Goal: Task Accomplishment & Management: Manage account settings

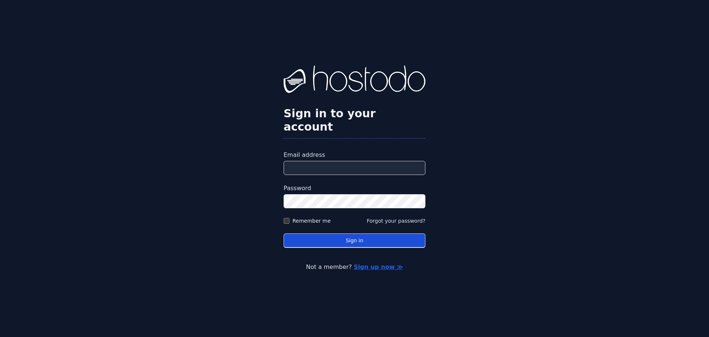
type input "**********"
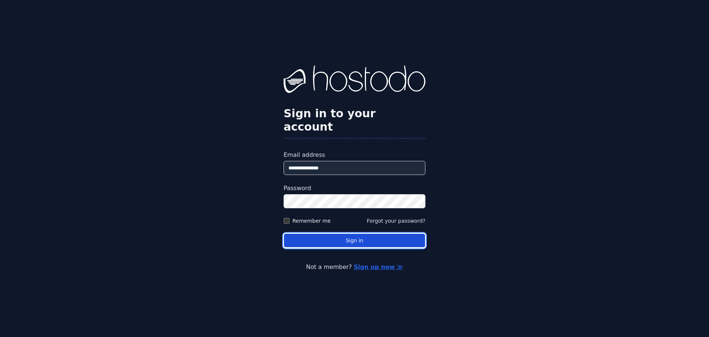
click at [314, 233] on button "Sign in" at bounding box center [355, 240] width 142 height 14
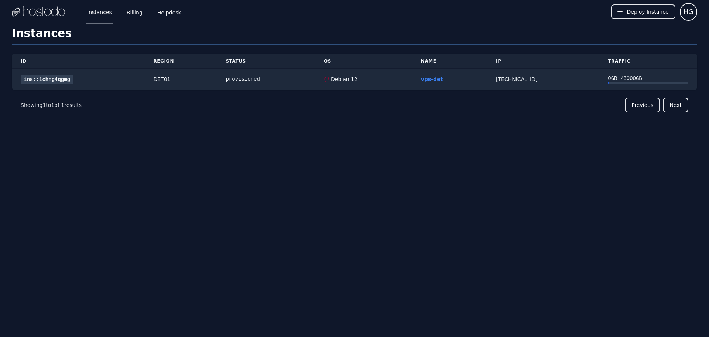
click at [339, 170] on div "Instances Billing Helpdesk Deploy Instance HG Instances SSH Keys Billing Helpde…" at bounding box center [354, 168] width 709 height 337
click at [567, 81] on div "66.187.7.119" at bounding box center [543, 78] width 94 height 7
click at [300, 83] on td "provisioned" at bounding box center [266, 79] width 98 height 21
click at [129, 15] on link "Billing" at bounding box center [134, 12] width 19 height 24
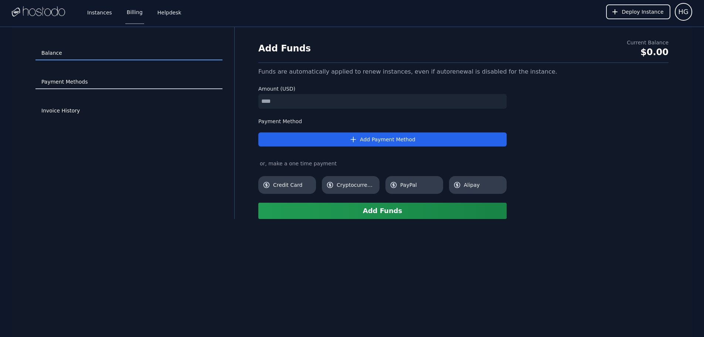
click at [60, 85] on link "Payment Methods" at bounding box center [128, 82] width 187 height 14
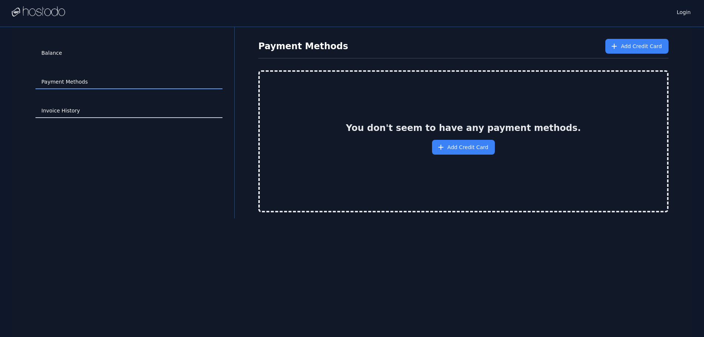
click at [63, 108] on link "Invoice History" at bounding box center [128, 111] width 187 height 14
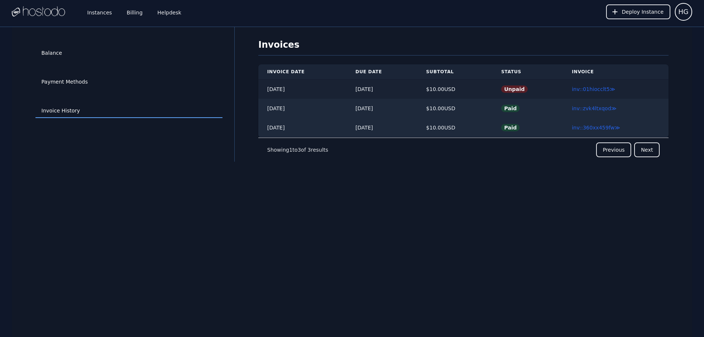
click at [476, 94] on td "$ 10.00 USD" at bounding box center [454, 89] width 75 height 20
click at [483, 90] on div "$ 10.00 USD" at bounding box center [454, 88] width 57 height 7
drag, startPoint x: 549, startPoint y: 90, endPoint x: 578, endPoint y: 89, distance: 28.5
click at [550, 90] on td "Unpaid" at bounding box center [527, 89] width 71 height 20
click at [598, 89] on link "inv::01hiocclt5 ≫" at bounding box center [593, 89] width 43 height 6
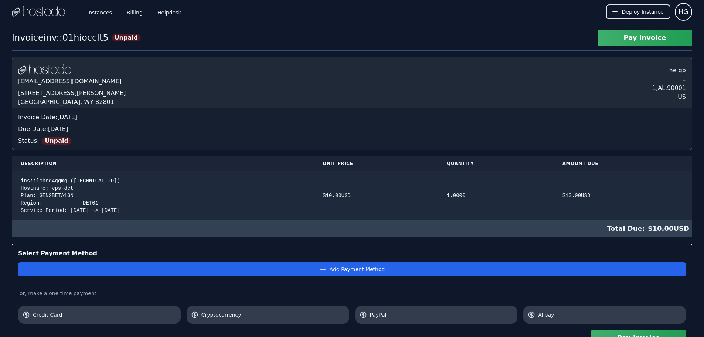
click at [502, 82] on div "[DOMAIN_NAME] [EMAIL_ADDRESS][DOMAIN_NAME] [STREET_ADDRESS][PERSON_NAME]" at bounding box center [352, 83] width 680 height 52
click at [522, 167] on th "Quantity" at bounding box center [496, 163] width 116 height 15
click at [503, 118] on div "Invoice Date: Monday, Sep 29, 2025" at bounding box center [352, 117] width 668 height 9
click at [644, 87] on div "Hostodo.com contact@hostodo.com 30 N Gould St, Ste N Sheridan, WY 82801 he gb 1…" at bounding box center [352, 83] width 680 height 52
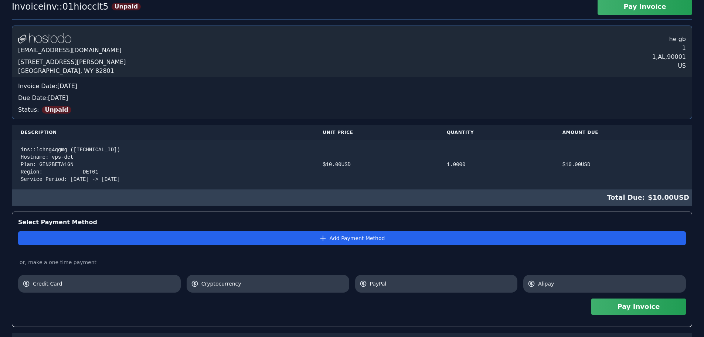
scroll to position [63, 0]
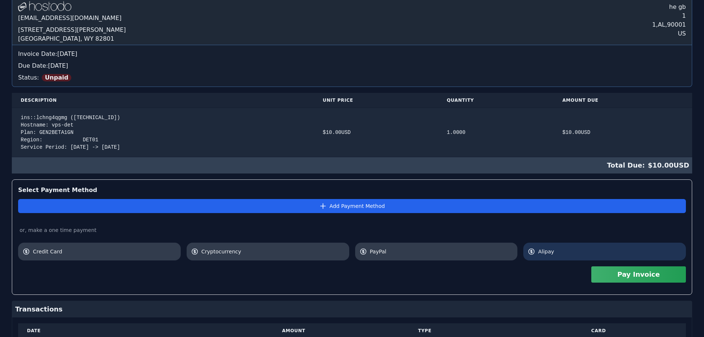
click at [552, 249] on span "Alipay" at bounding box center [609, 251] width 143 height 7
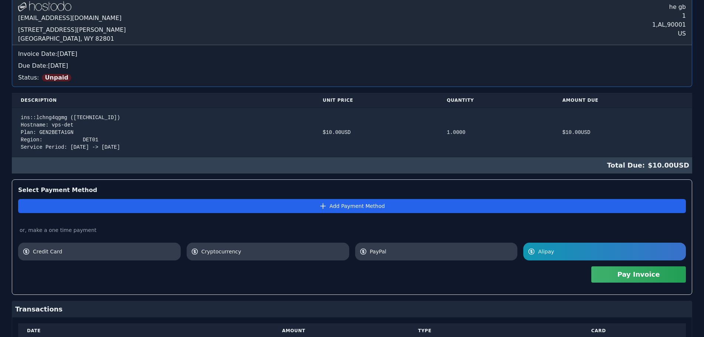
click at [617, 276] on button "Pay Invoice" at bounding box center [638, 274] width 95 height 16
click at [640, 278] on button "Pay Invoice" at bounding box center [638, 274] width 95 height 16
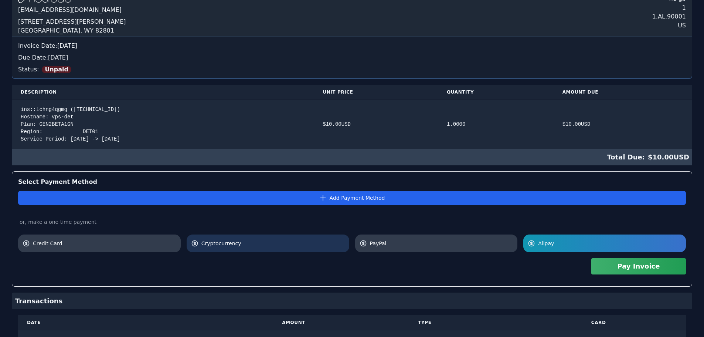
scroll to position [114, 0]
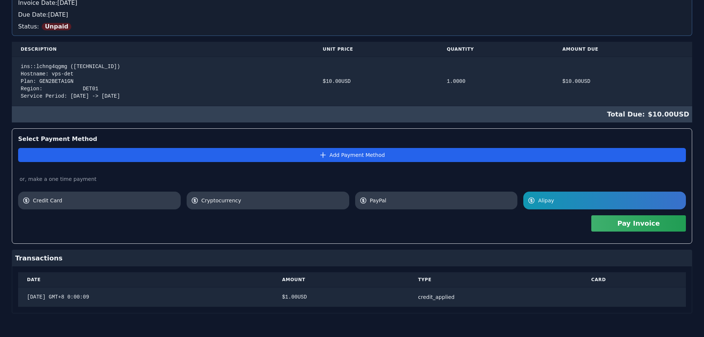
click at [278, 235] on div "Pay Invoice" at bounding box center [352, 223] width 668 height 28
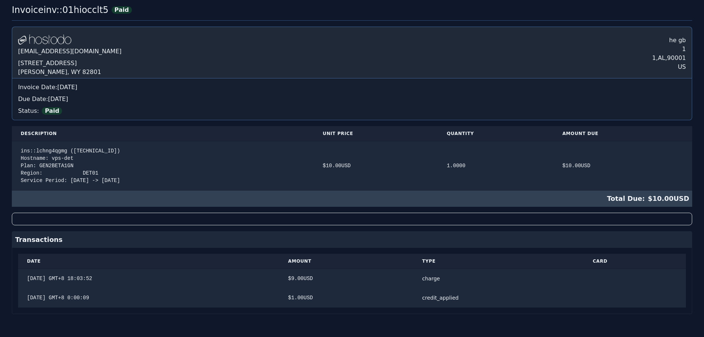
scroll to position [26, 0]
drag, startPoint x: 42, startPoint y: 297, endPoint x: 54, endPoint y: 297, distance: 11.5
click at [54, 297] on div "2025/9/29 GMT+8 0:00:09" at bounding box center [148, 296] width 243 height 7
click at [54, 297] on div "[DATE] GMT+8 0:00:09" at bounding box center [148, 296] width 243 height 7
drag, startPoint x: 453, startPoint y: 298, endPoint x: 483, endPoint y: 297, distance: 29.2
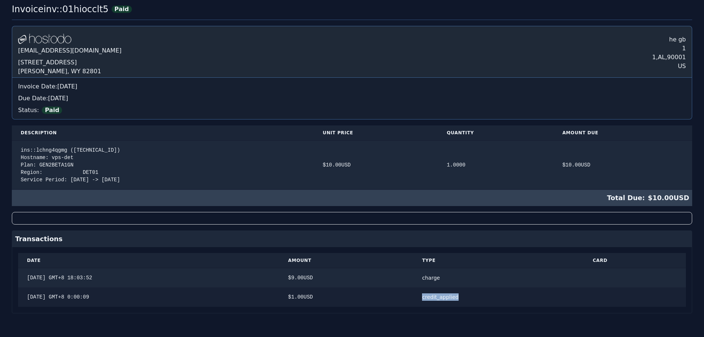
click at [483, 297] on td "credit_applied" at bounding box center [498, 297] width 171 height 20
click at [483, 297] on div "credit_applied" at bounding box center [498, 296] width 153 height 7
drag, startPoint x: 483, startPoint y: 297, endPoint x: 426, endPoint y: 297, distance: 56.9
click at [426, 297] on tr "2025/9/29 GMT+8 0:00:09 $ 1.00 USD credit_applied" at bounding box center [352, 297] width 668 height 20
click at [405, 297] on div "$ 1.00 USD" at bounding box center [346, 296] width 116 height 7
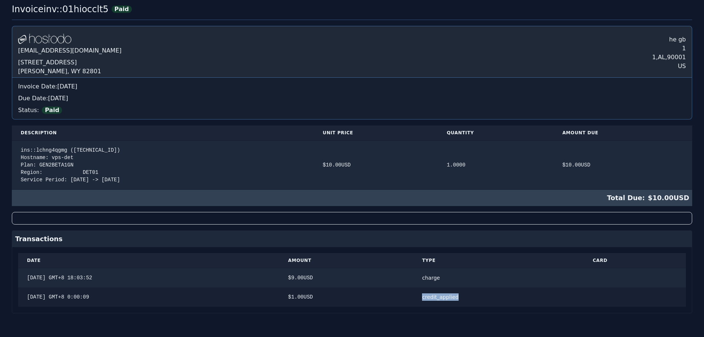
drag, startPoint x: 466, startPoint y: 297, endPoint x: 505, endPoint y: 297, distance: 39.5
click at [505, 297] on div "credit_applied" at bounding box center [498, 296] width 153 height 7
drag, startPoint x: 504, startPoint y: 297, endPoint x: 498, endPoint y: 297, distance: 6.3
click at [499, 297] on div "credit_applied" at bounding box center [498, 296] width 153 height 7
drag, startPoint x: 50, startPoint y: 295, endPoint x: 91, endPoint y: 298, distance: 40.8
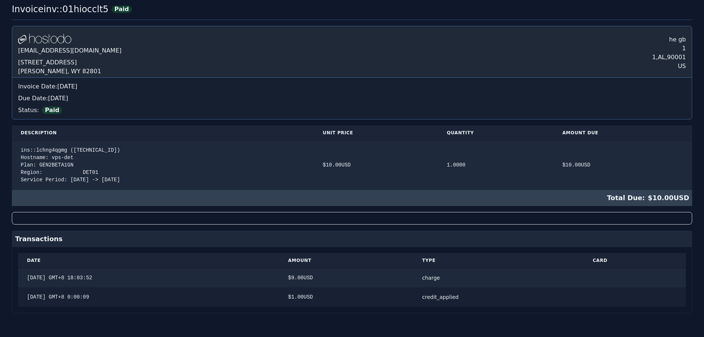
click at [91, 298] on div "[DATE] GMT+8 0:00:09" at bounding box center [148, 296] width 243 height 7
drag, startPoint x: 48, startPoint y: 297, endPoint x: 73, endPoint y: 297, distance: 25.5
click at [73, 297] on div "2025/9/29 GMT+8 0:00:09" at bounding box center [148, 296] width 243 height 7
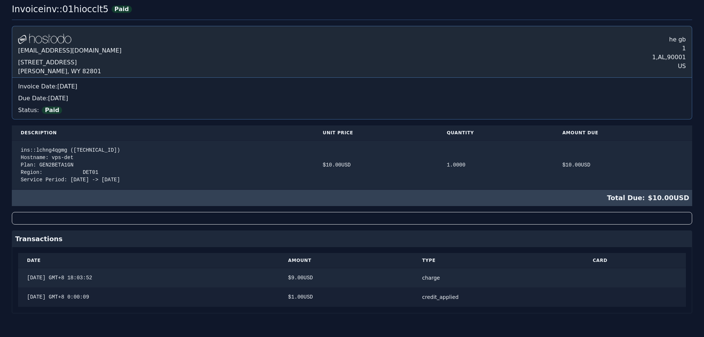
drag, startPoint x: 89, startPoint y: 296, endPoint x: 443, endPoint y: 304, distance: 353.3
click at [381, 306] on table "Date Amount Type Card 2025/10/13 GMT+8 18:03:52 $ 9.00 USD charge 2025/9/29 GMT…" at bounding box center [352, 280] width 668 height 54
click at [467, 299] on div "credit_applied" at bounding box center [498, 296] width 153 height 7
click at [514, 320] on div "Invoice inv::01hiocclt5 Paid Hostodo.com contact@hostodo.com 30 N Gould St, Ste…" at bounding box center [352, 169] width 704 height 333
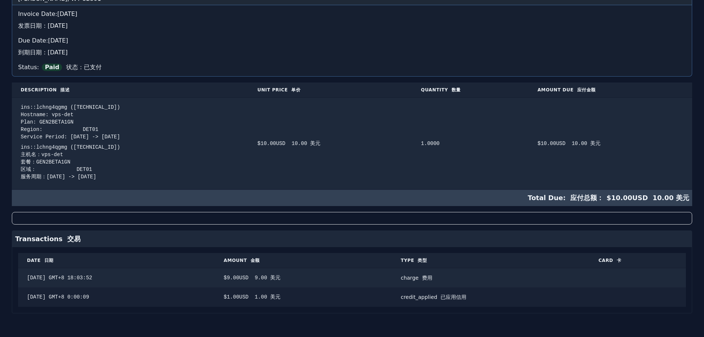
scroll to position [0, 0]
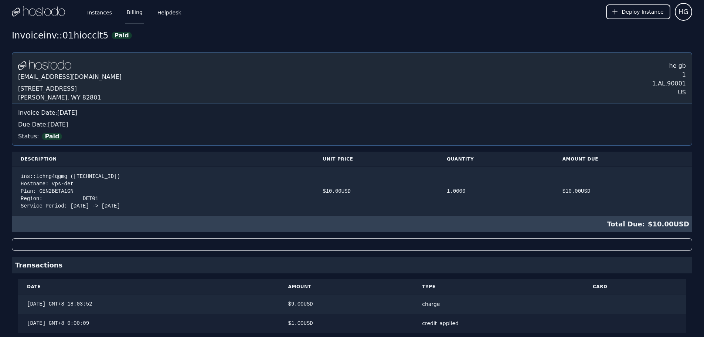
click at [133, 13] on link "Billing" at bounding box center [134, 12] width 19 height 24
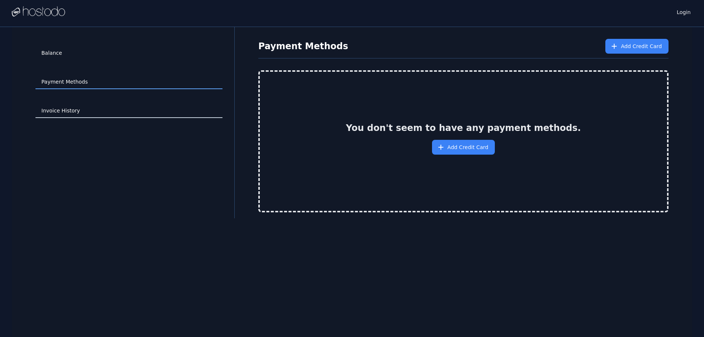
click at [58, 117] on link "Invoice History" at bounding box center [128, 111] width 187 height 14
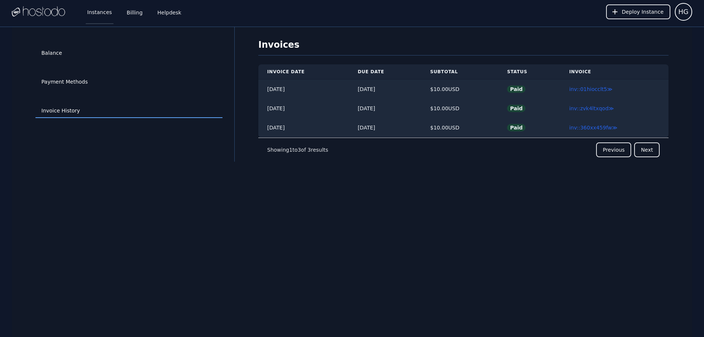
click at [94, 13] on link "Instances" at bounding box center [100, 12] width 28 height 24
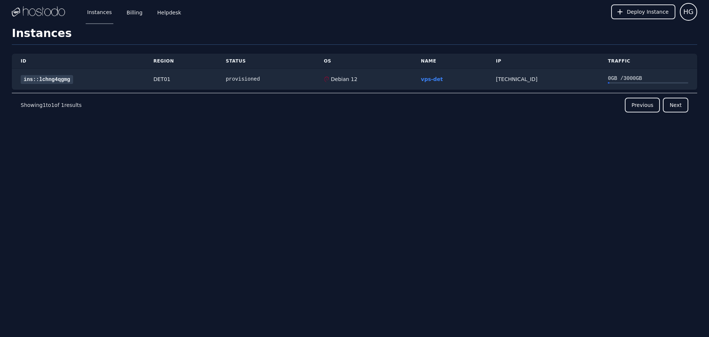
click at [379, 204] on div "Instances Billing Helpdesk Deploy Instance HG Instances SSH Keys Billing Helpde…" at bounding box center [354, 168] width 709 height 337
click at [554, 80] on div "[TECHNICAL_ID]" at bounding box center [543, 78] width 94 height 7
click at [59, 79] on link "ins::lchng4qgmg" at bounding box center [47, 79] width 52 height 9
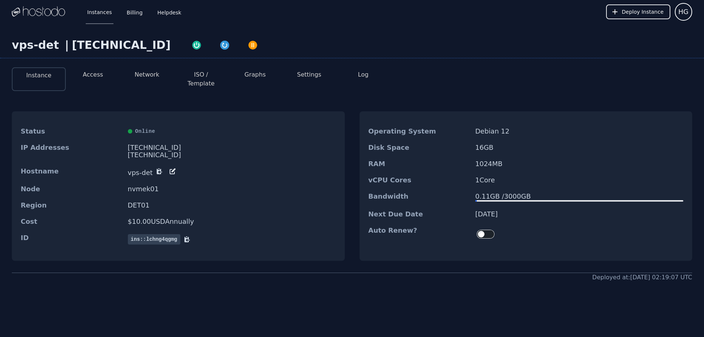
click at [89, 72] on button "Access" at bounding box center [93, 74] width 20 height 9
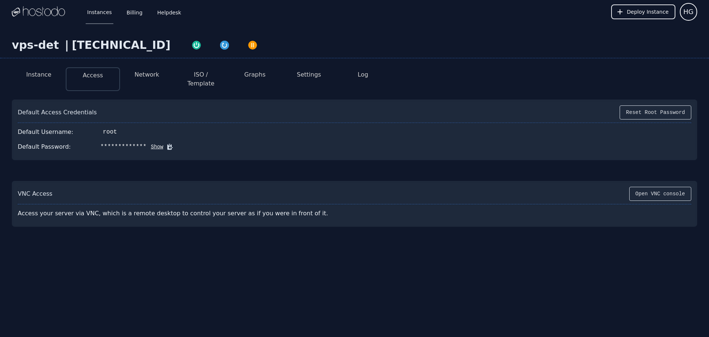
click at [140, 75] on button "Network" at bounding box center [146, 74] width 25 height 9
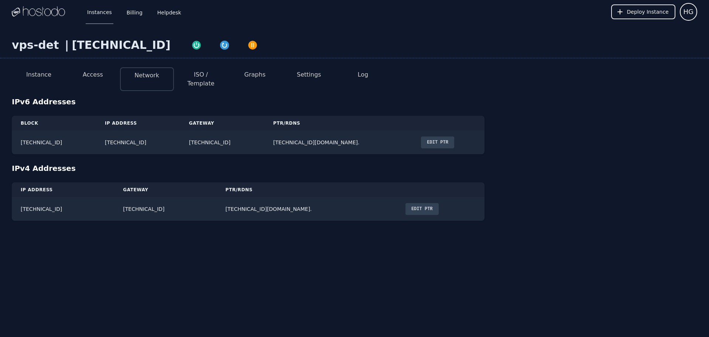
click at [593, 117] on div "IPv6 Addresses Block IP Address Gateway PTR/rDNS [TECHNICAL_ID] [TECHNICAL_ID] …" at bounding box center [355, 158] width 686 height 124
drag, startPoint x: 211, startPoint y: 201, endPoint x: 272, endPoint y: 201, distance: 61.0
click at [272, 201] on td "[TECHNICAL_ID][DOMAIN_NAME]." at bounding box center [307, 209] width 180 height 24
copy td "[TECHNICAL_ID][DOMAIN_NAME]"
click at [526, 235] on div "Instances Billing Helpdesk Deploy Instance HG Instances SSH Keys Billing Helpde…" at bounding box center [354, 168] width 709 height 337
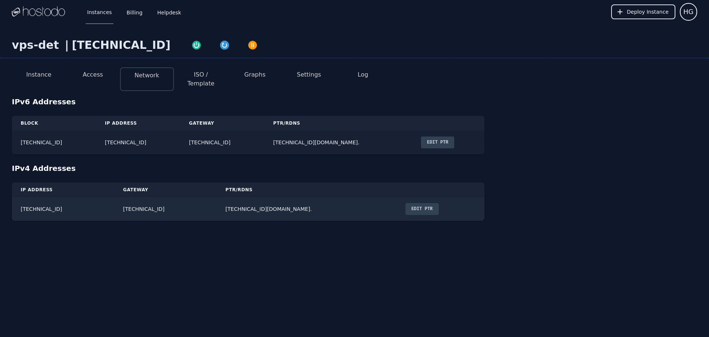
click at [300, 134] on td "[TECHNICAL_ID][DOMAIN_NAME]." at bounding box center [339, 142] width 148 height 24
drag, startPoint x: 211, startPoint y: 136, endPoint x: 272, endPoint y: 134, distance: 61.7
click at [265, 134] on td "[TECHNICAL_ID]" at bounding box center [222, 142] width 84 height 24
copy td "[TECHNICAL_ID]"
